Goal: Complete application form

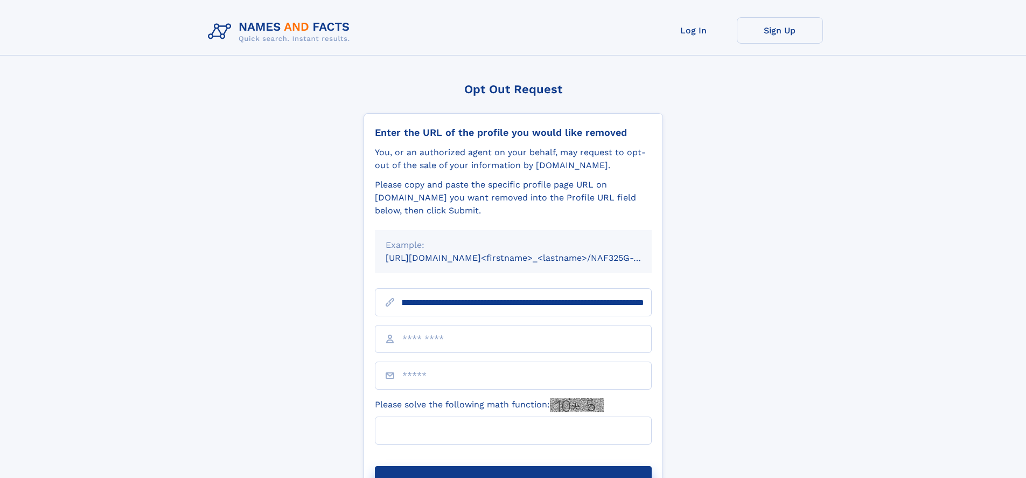
scroll to position [0, 144]
type input "**********"
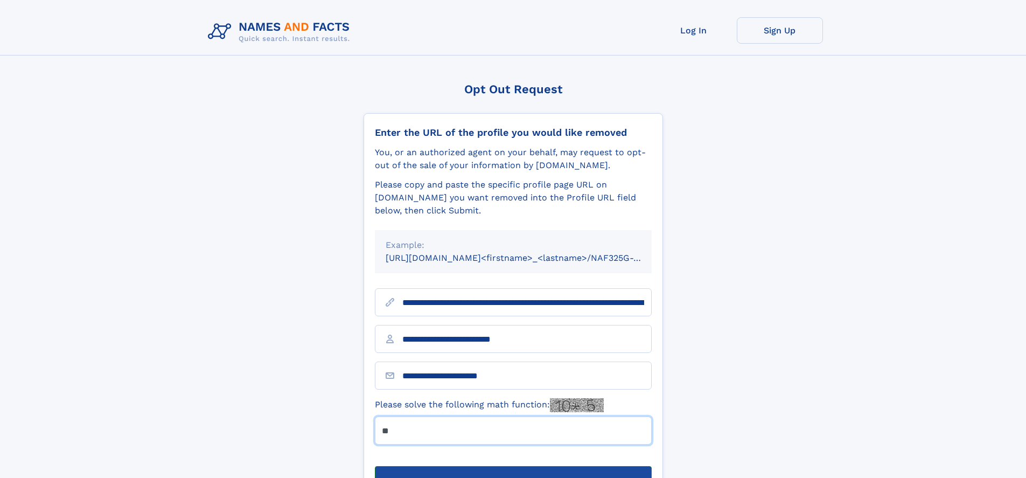
type input "**"
click at [513, 466] on button "Submit Opt Out Request" at bounding box center [513, 483] width 277 height 34
